Goal: Check status: Check status

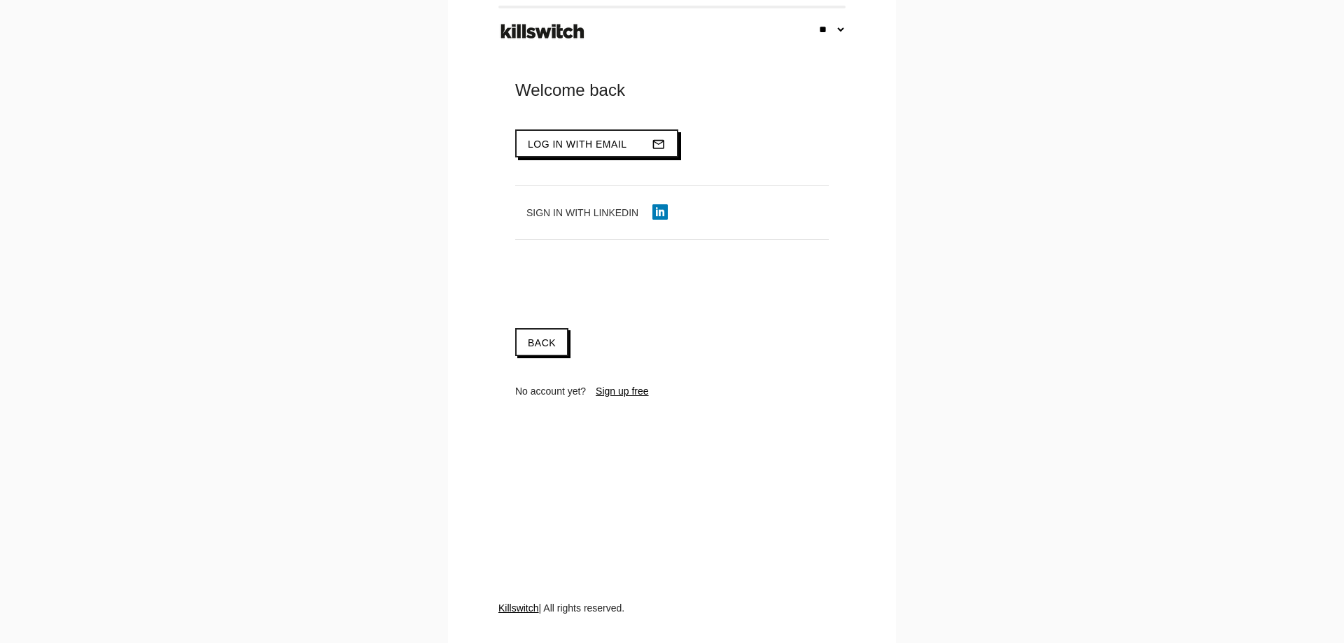
type input "**********"
click at [597, 148] on span "Log in with email" at bounding box center [577, 144] width 99 height 11
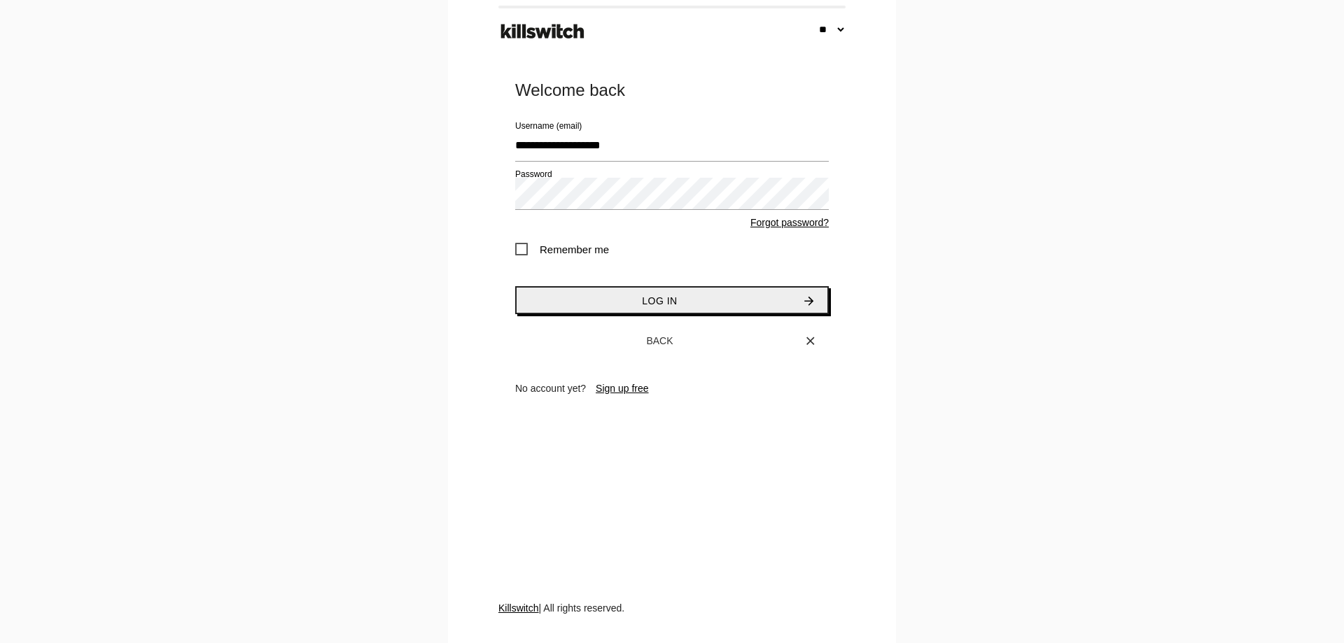
click at [672, 307] on button "Log in arrow_forward" at bounding box center [672, 300] width 314 height 28
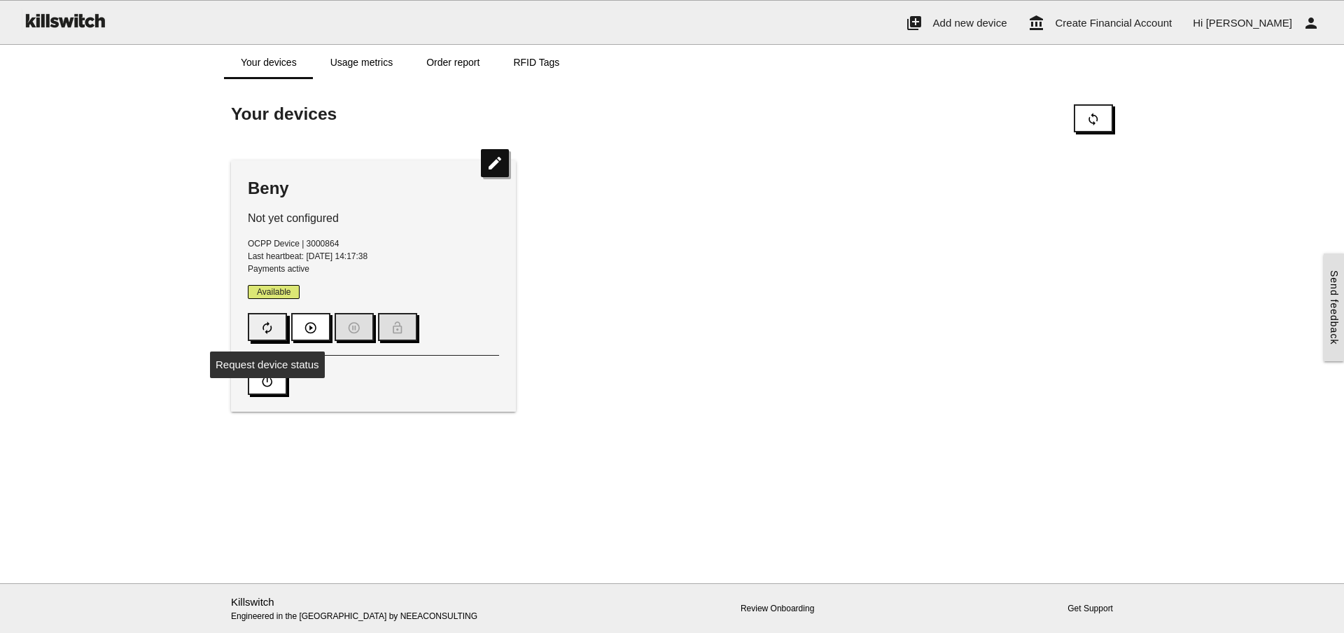
click at [271, 328] on icon "autorenew" at bounding box center [267, 327] width 14 height 27
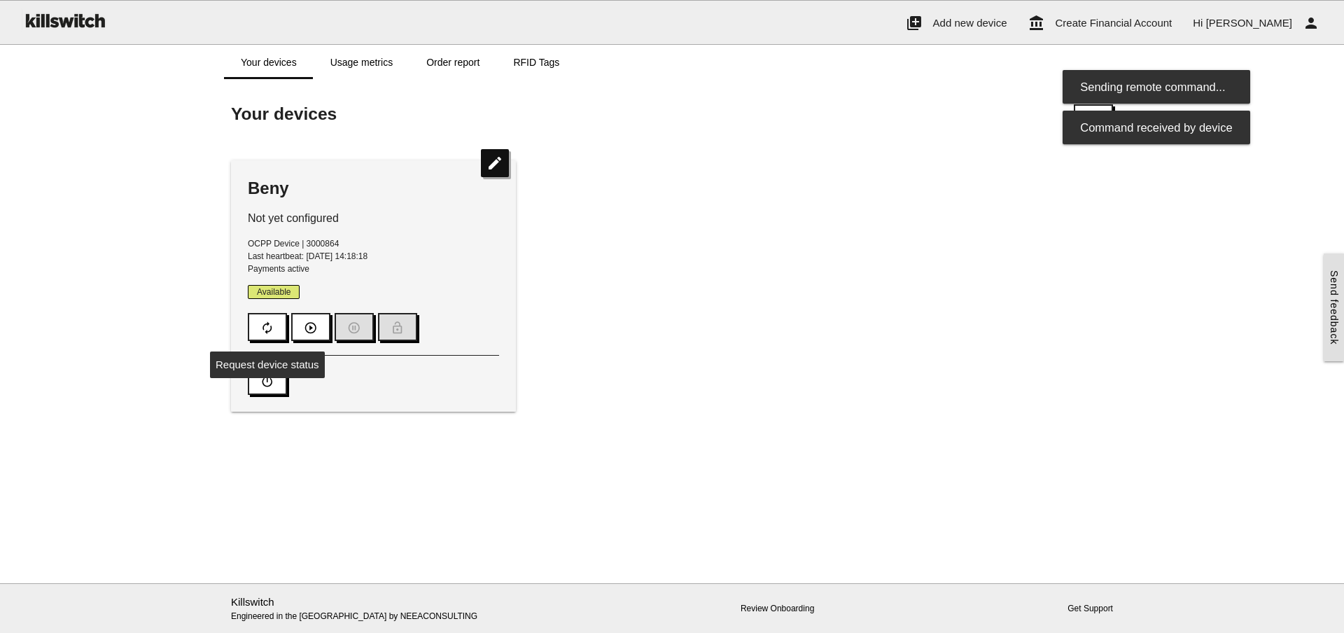
click at [290, 232] on div "Beny Not yet configured OCPP Device | 3000864 Last heartbeat: [DATE] 14:18:18 P…" at bounding box center [373, 285] width 285 height 251
click at [277, 190] on div "Beny" at bounding box center [373, 188] width 251 height 22
click at [352, 207] on div "Beny Not yet configured OCPP Device | 3000864 Last heartbeat: [DATE] 14:18:18 P…" at bounding box center [373, 285] width 285 height 251
click at [347, 255] on span "Last heartbeat: [DATE] 14:18:18" at bounding box center [308, 256] width 120 height 10
click at [414, 270] on p "OCPP Device | 3000864 Last heartbeat: [DATE] 14:18:18 Payments active" at bounding box center [373, 256] width 251 height 38
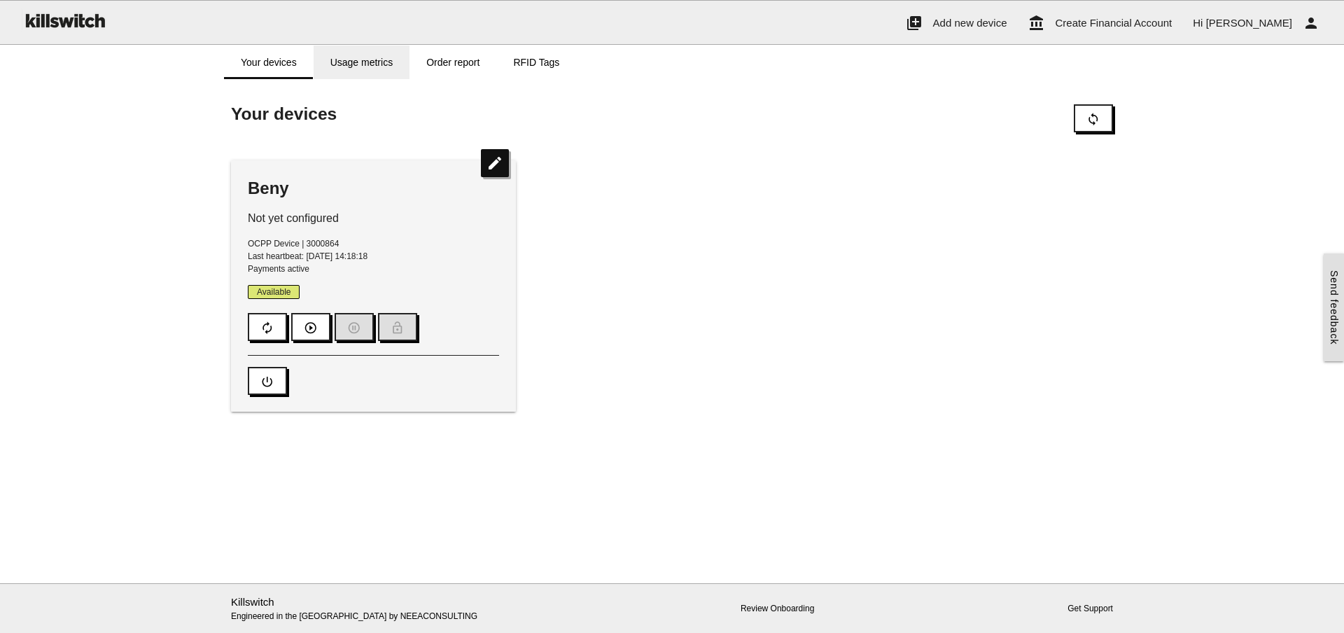
click at [370, 78] on link "Usage metrics" at bounding box center [362, 63] width 96 height 34
